Goal: Task Accomplishment & Management: Use online tool/utility

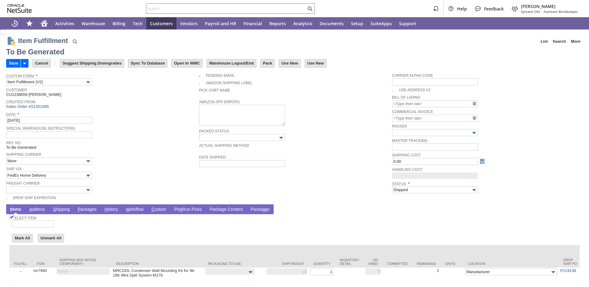
type input "0.00"
click at [84, 209] on link "P ackages" at bounding box center [87, 210] width 22 height 6
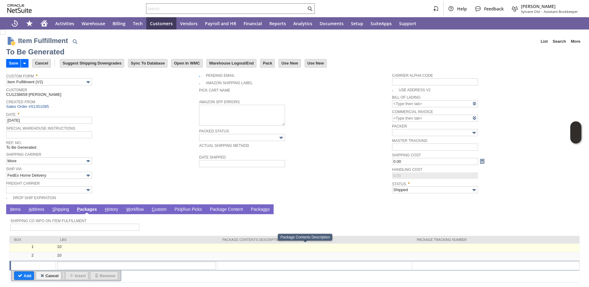
click at [429, 251] on td at bounding box center [496, 247] width 167 height 9
type input "OK"
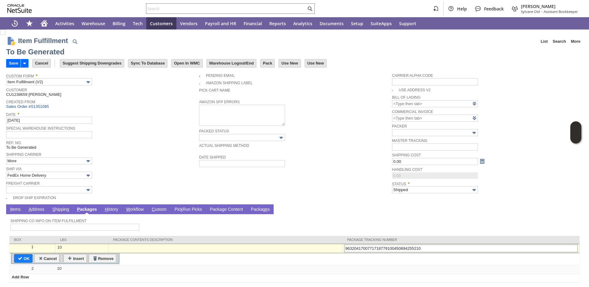
drag, startPoint x: 439, startPoint y: 248, endPoint x: 401, endPoint y: 249, distance: 38.1
click at [401, 249] on input "9632041700771718779100450894255210" at bounding box center [461, 248] width 234 height 8
click at [448, 250] on input "9632041700771718779100450894255210" at bounding box center [461, 248] width 234 height 8
type input "9632041700771718779100450894255210"
click at [14, 64] on input "Save" at bounding box center [13, 63] width 14 height 8
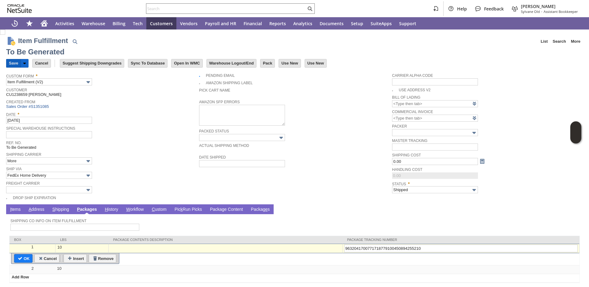
type input "Add"
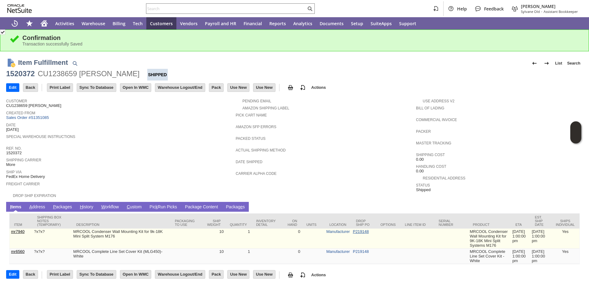
click at [353, 232] on link "P219148" at bounding box center [361, 231] width 16 height 5
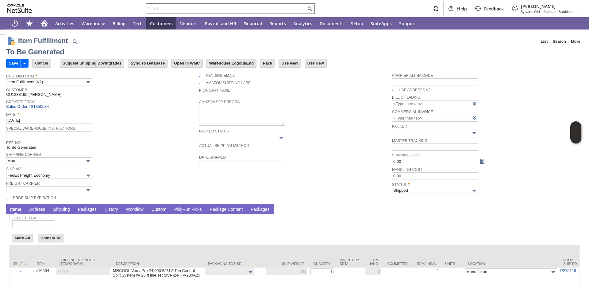
click at [89, 208] on link "P ackages" at bounding box center [87, 210] width 22 height 6
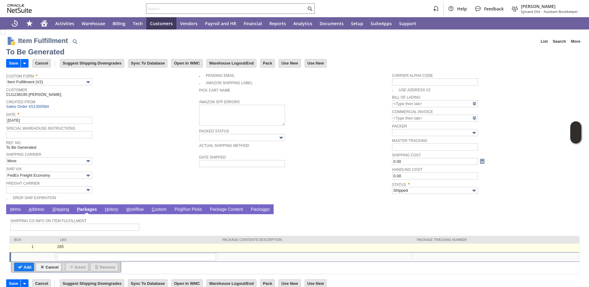
click at [418, 248] on td at bounding box center [496, 247] width 167 height 9
type input "285"
type input "OK"
paste input "7530231796"
type input "7530231796"
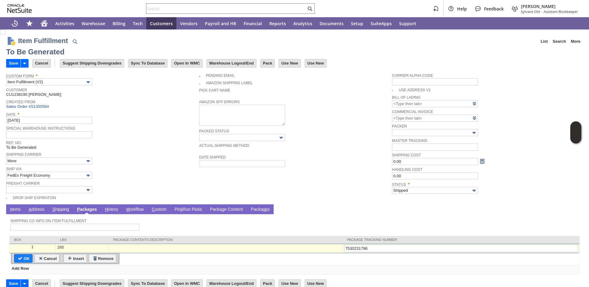
type input "Add"
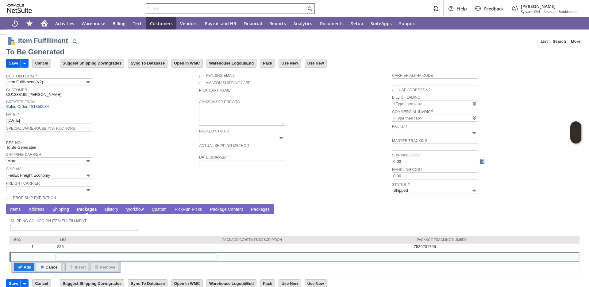
click at [18, 64] on input "Save" at bounding box center [13, 63] width 14 height 8
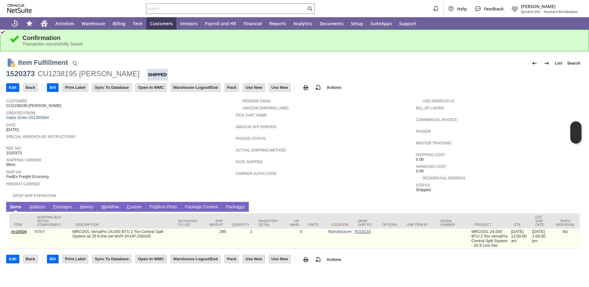
click at [358, 231] on link "P219116" at bounding box center [363, 231] width 16 height 5
